Goal: Navigation & Orientation: Find specific page/section

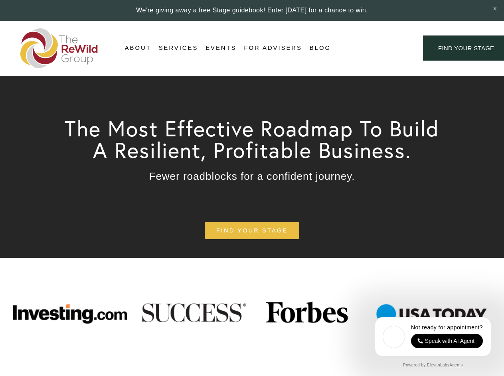
click at [377, 48] on div "Login Account" at bounding box center [377, 48] width 62 height 11
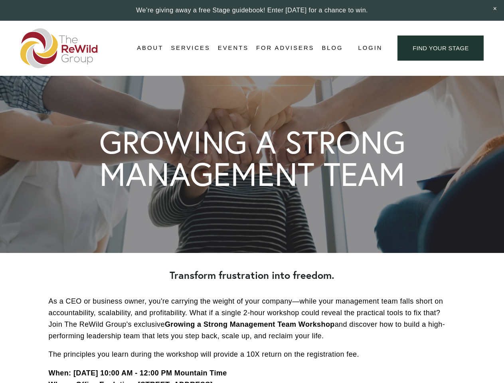
click at [369, 48] on span "Login" at bounding box center [370, 48] width 24 height 11
